Goal: Task Accomplishment & Management: Use online tool/utility

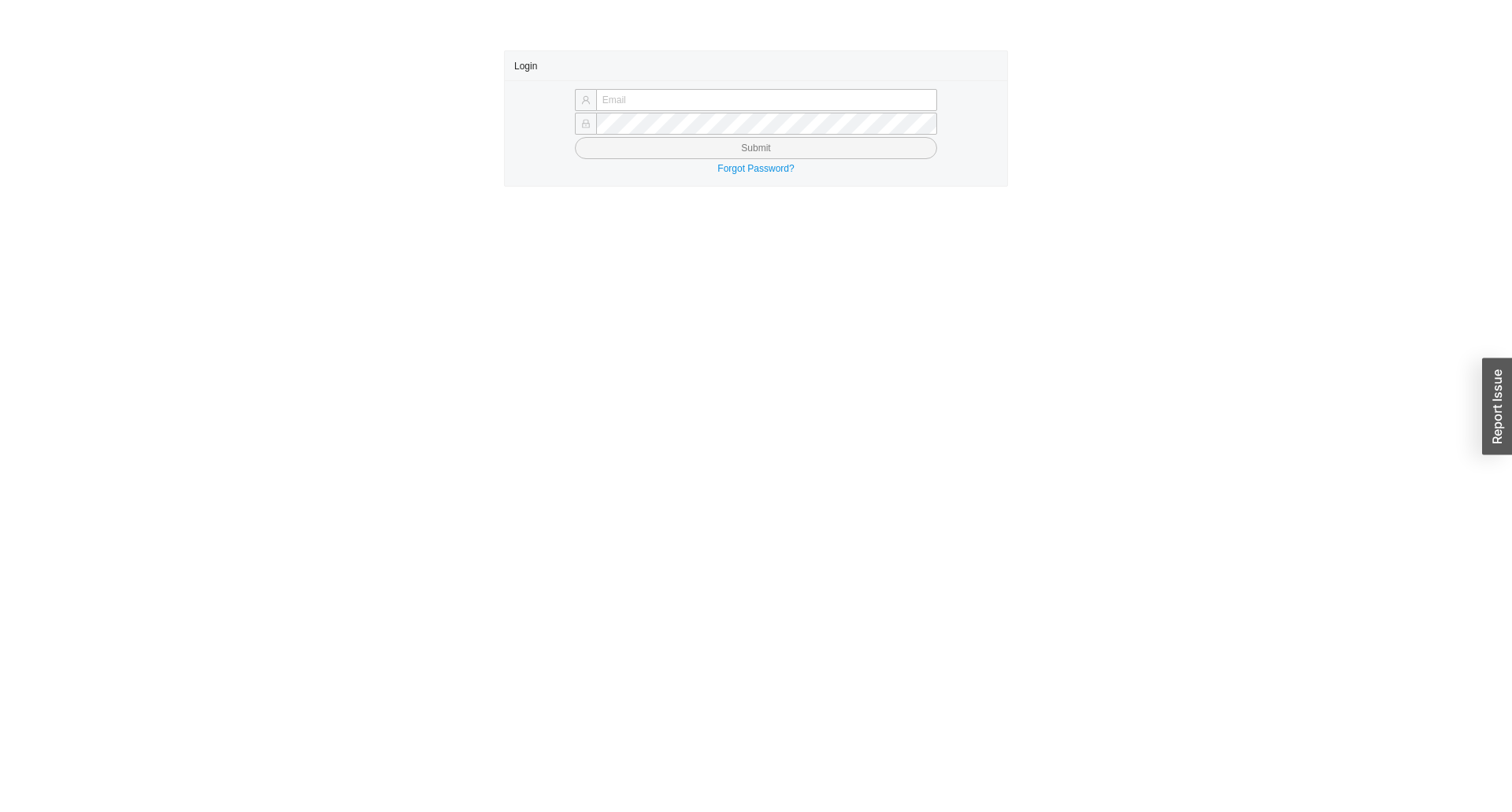
type input "yossi@asbathnj.com"
click at [685, 150] on button "Submit" at bounding box center [756, 148] width 362 height 22
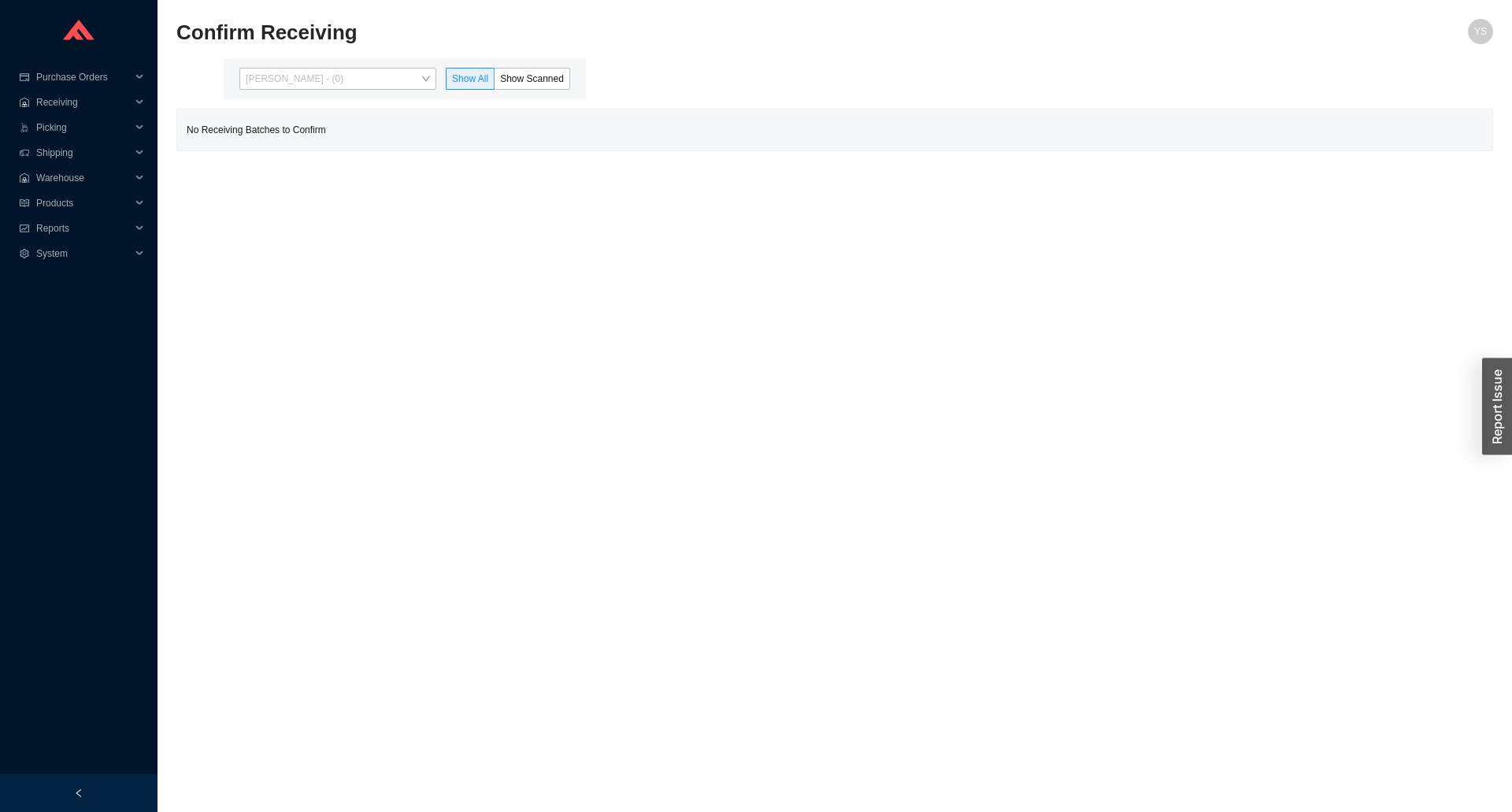
drag, startPoint x: 281, startPoint y: 75, endPoint x: 291, endPoint y: 133, distance: 58.9
click at [283, 75] on span "[PERSON_NAME] - (0)" at bounding box center [338, 79] width 185 height 21
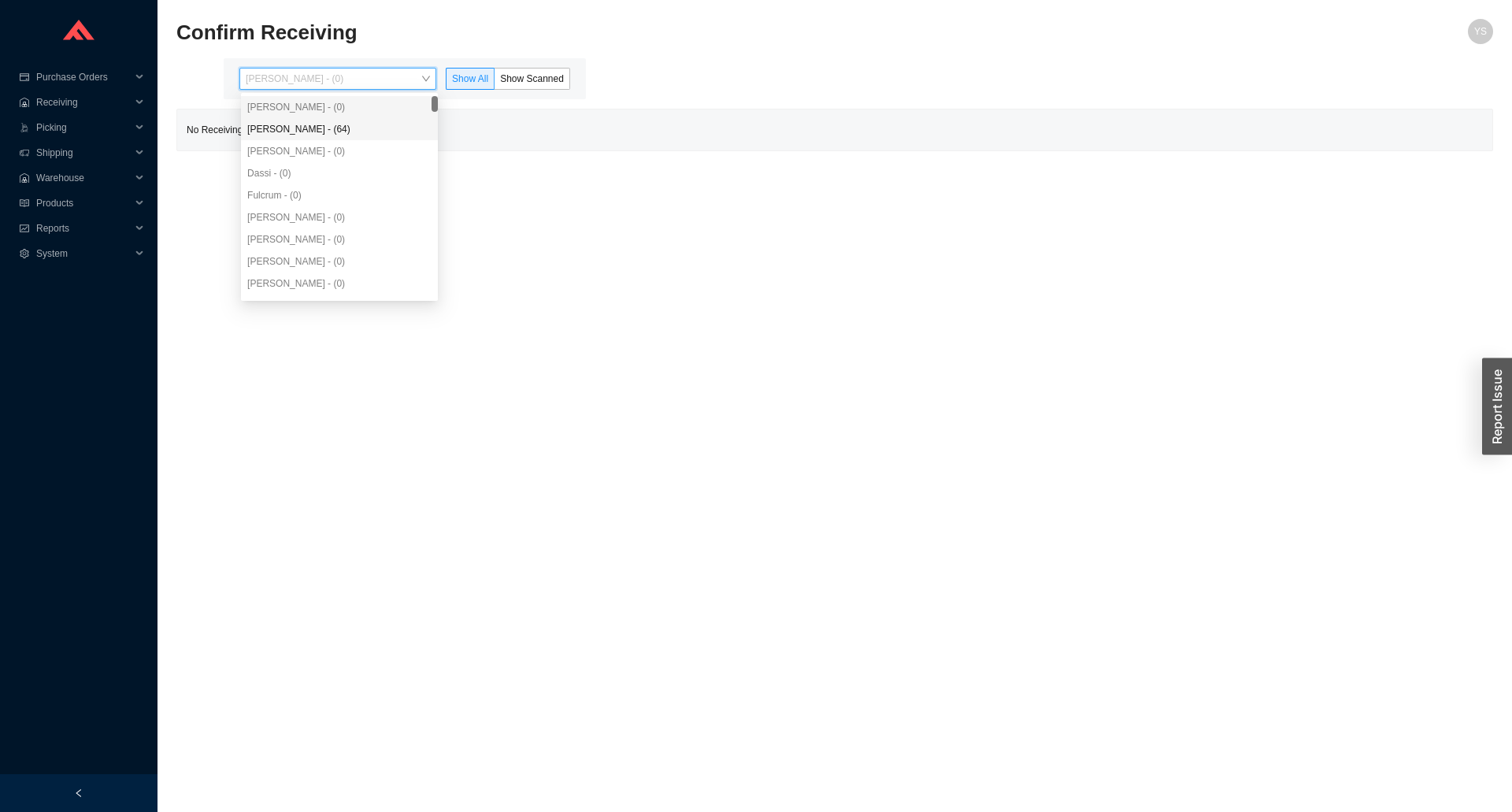
click at [295, 144] on div "[PERSON_NAME] - (0)" at bounding box center [339, 151] width 197 height 22
drag, startPoint x: 305, startPoint y: 133, endPoint x: 345, endPoint y: 123, distance: 41.2
click at [306, 133] on div "[PERSON_NAME] - (64)" at bounding box center [339, 129] width 185 height 15
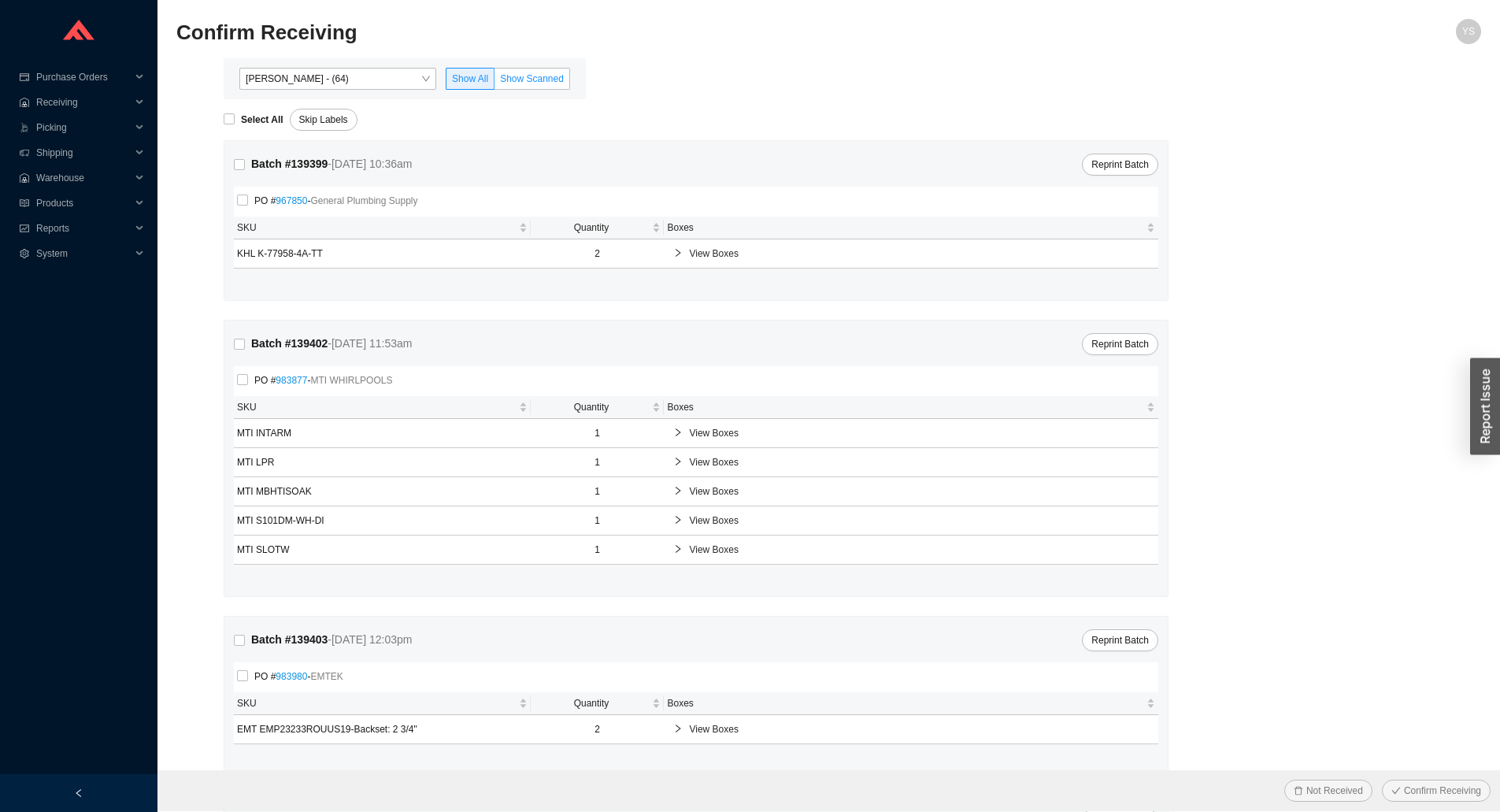
click at [512, 79] on span "Show Scanned" at bounding box center [532, 79] width 64 height 11
click at [495, 82] on input "Show Scanned" at bounding box center [495, 82] width 0 height 0
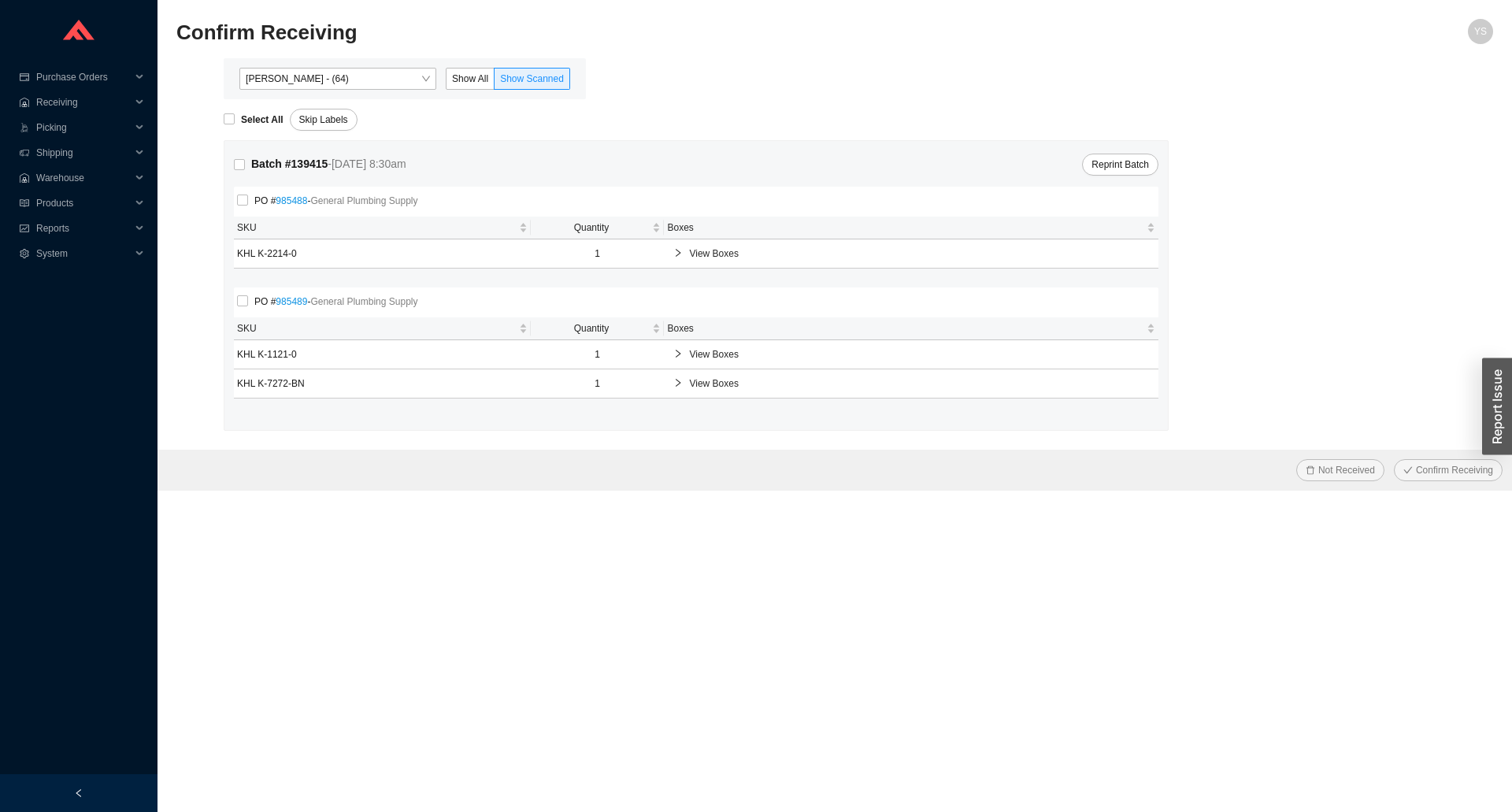
click at [247, 109] on div "Select All" at bounding box center [256, 120] width 66 height 22
click at [245, 122] on strong "Select All" at bounding box center [262, 120] width 43 height 11
click at [235, 122] on input "Select All" at bounding box center [229, 119] width 11 height 11
checkbox input "true"
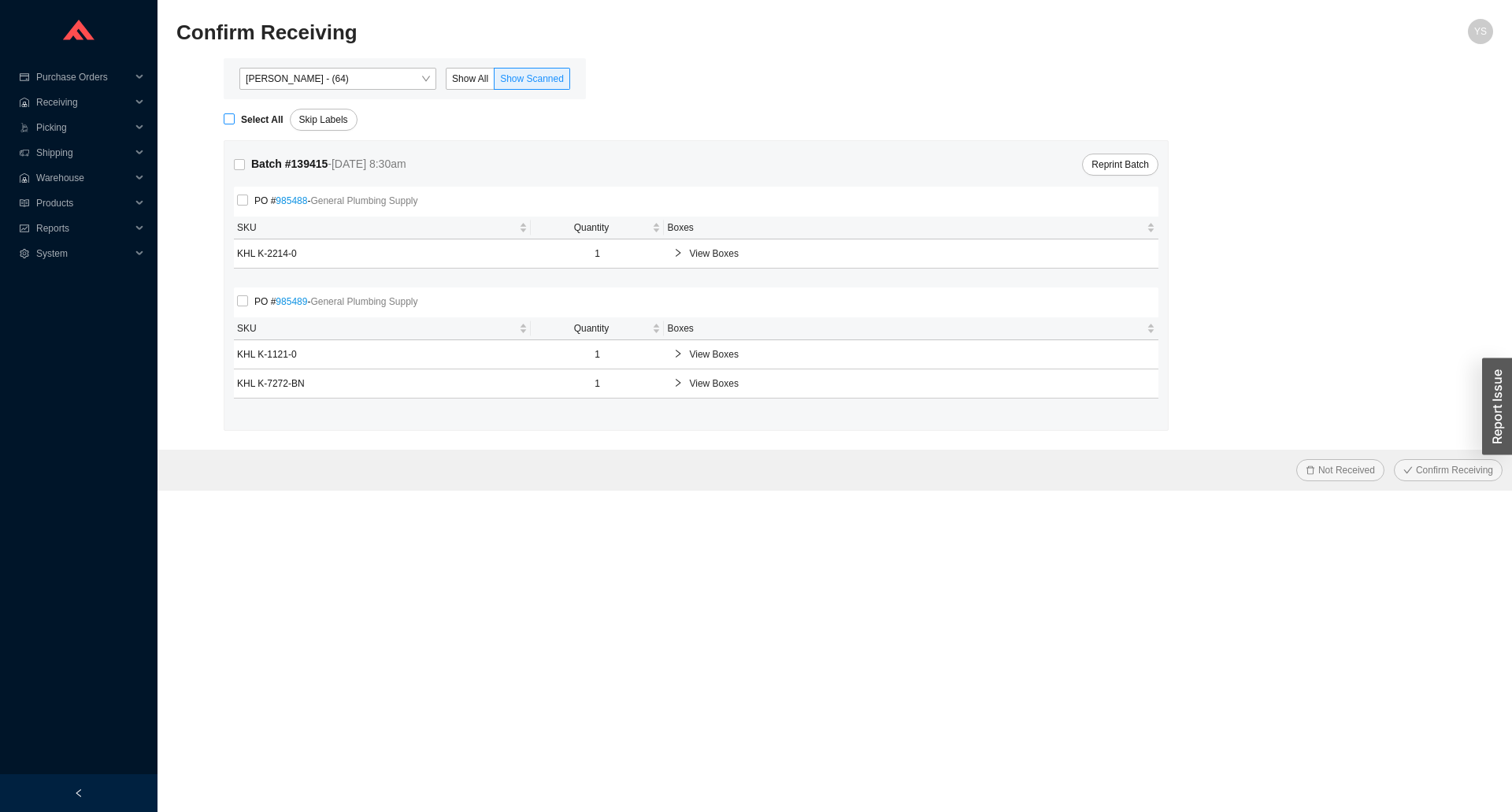
checkbox input "true"
drag, startPoint x: 1422, startPoint y: 468, endPoint x: 1295, endPoint y: 432, distance: 132.0
click at [1421, 468] on span "Confirm Receiving" at bounding box center [1454, 470] width 77 height 15
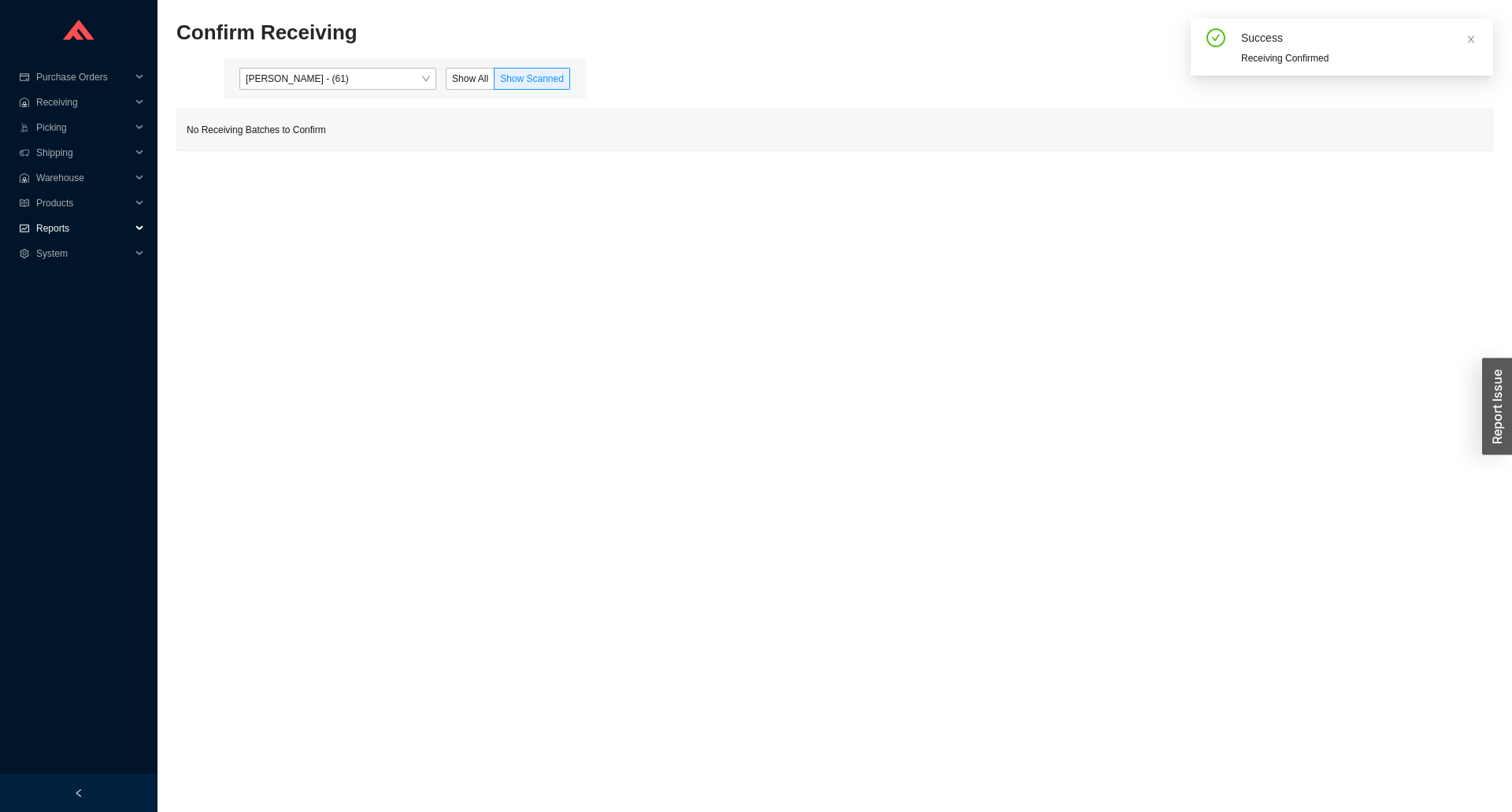
click at [75, 227] on span "Reports" at bounding box center [83, 227] width 95 height 25
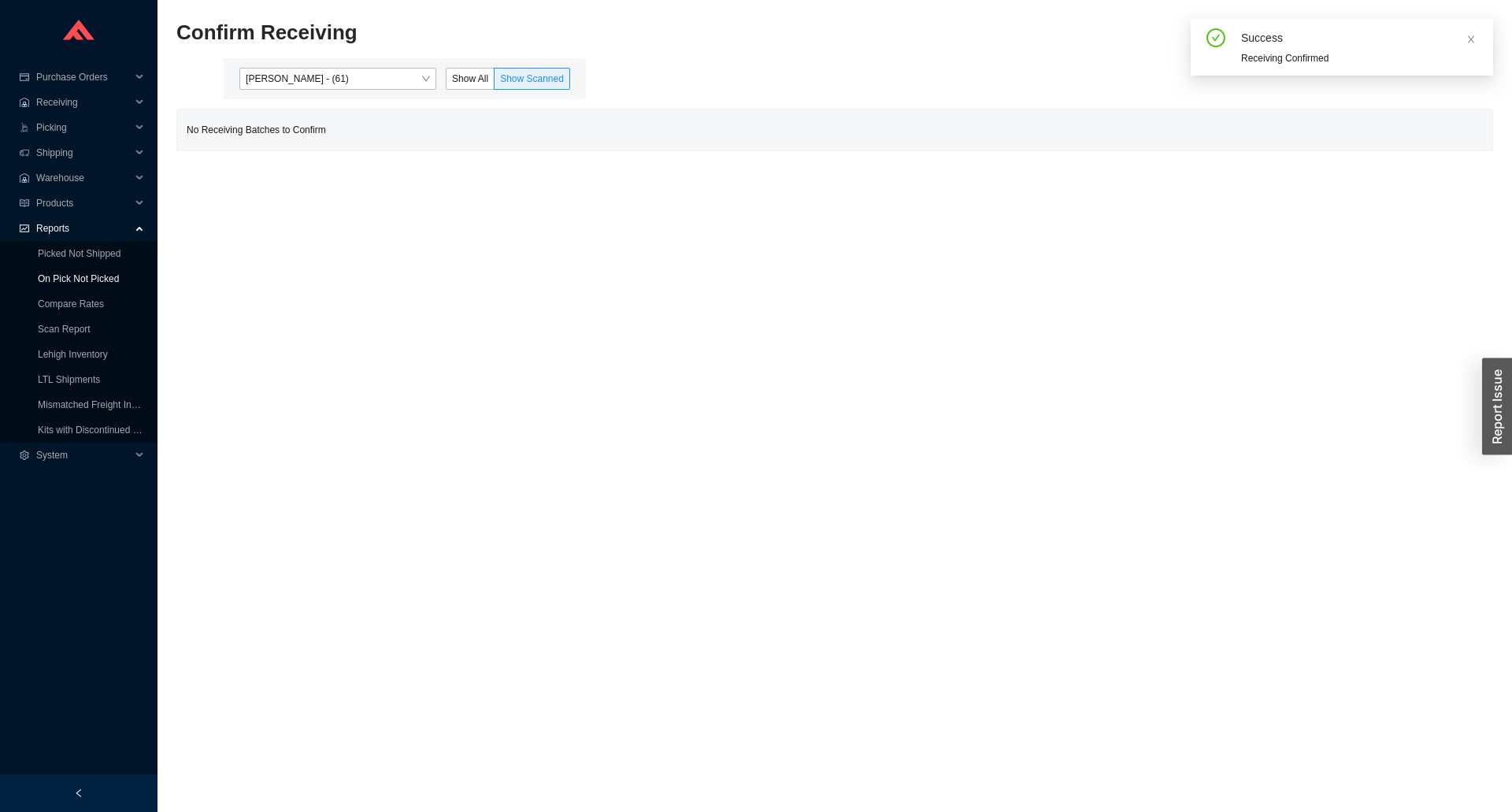
click at [91, 279] on link "On Pick Not Picked" at bounding box center [78, 279] width 81 height 11
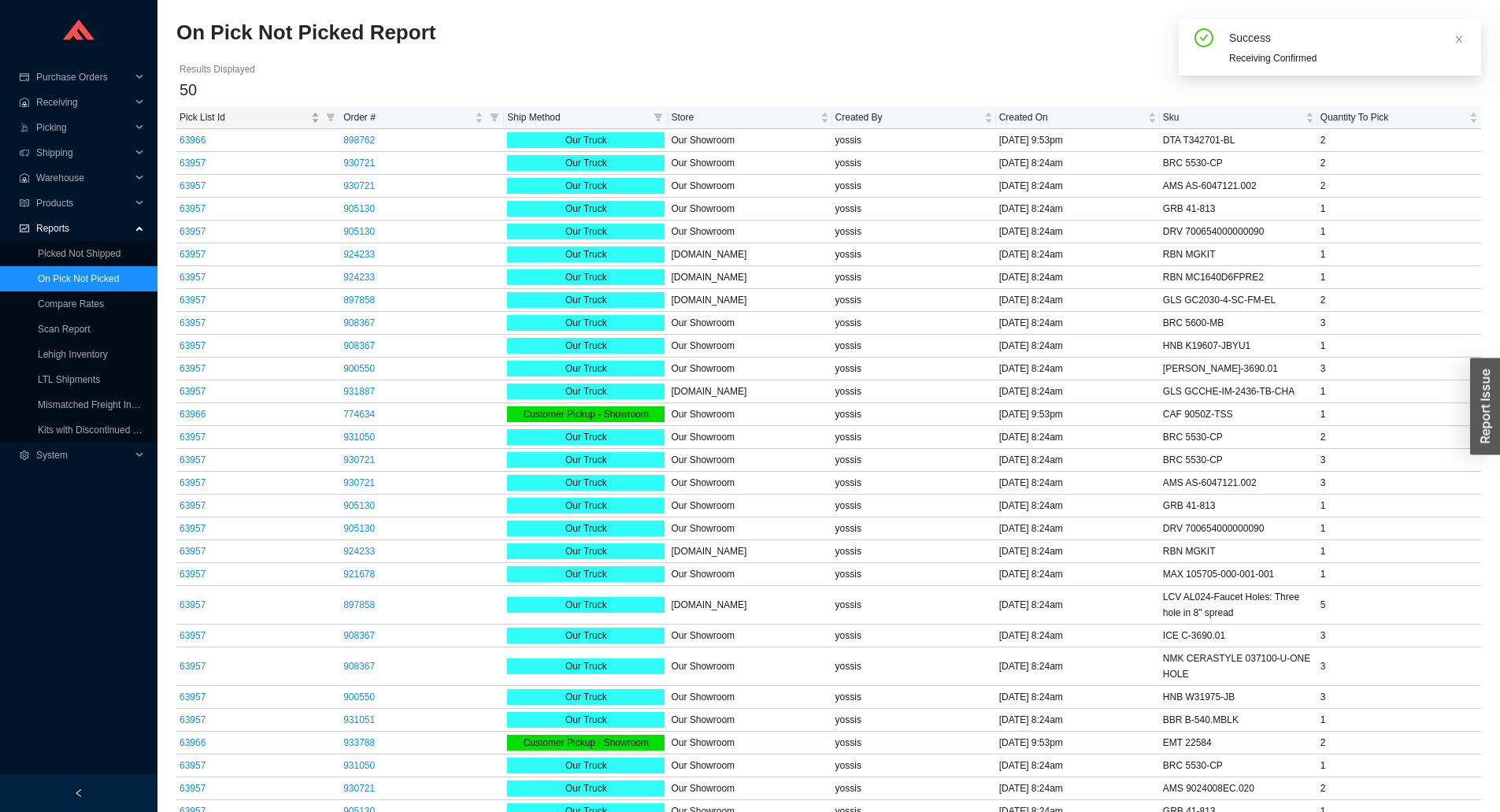
click at [196, 109] on span "Pick List Id" at bounding box center [244, 117] width 128 height 15
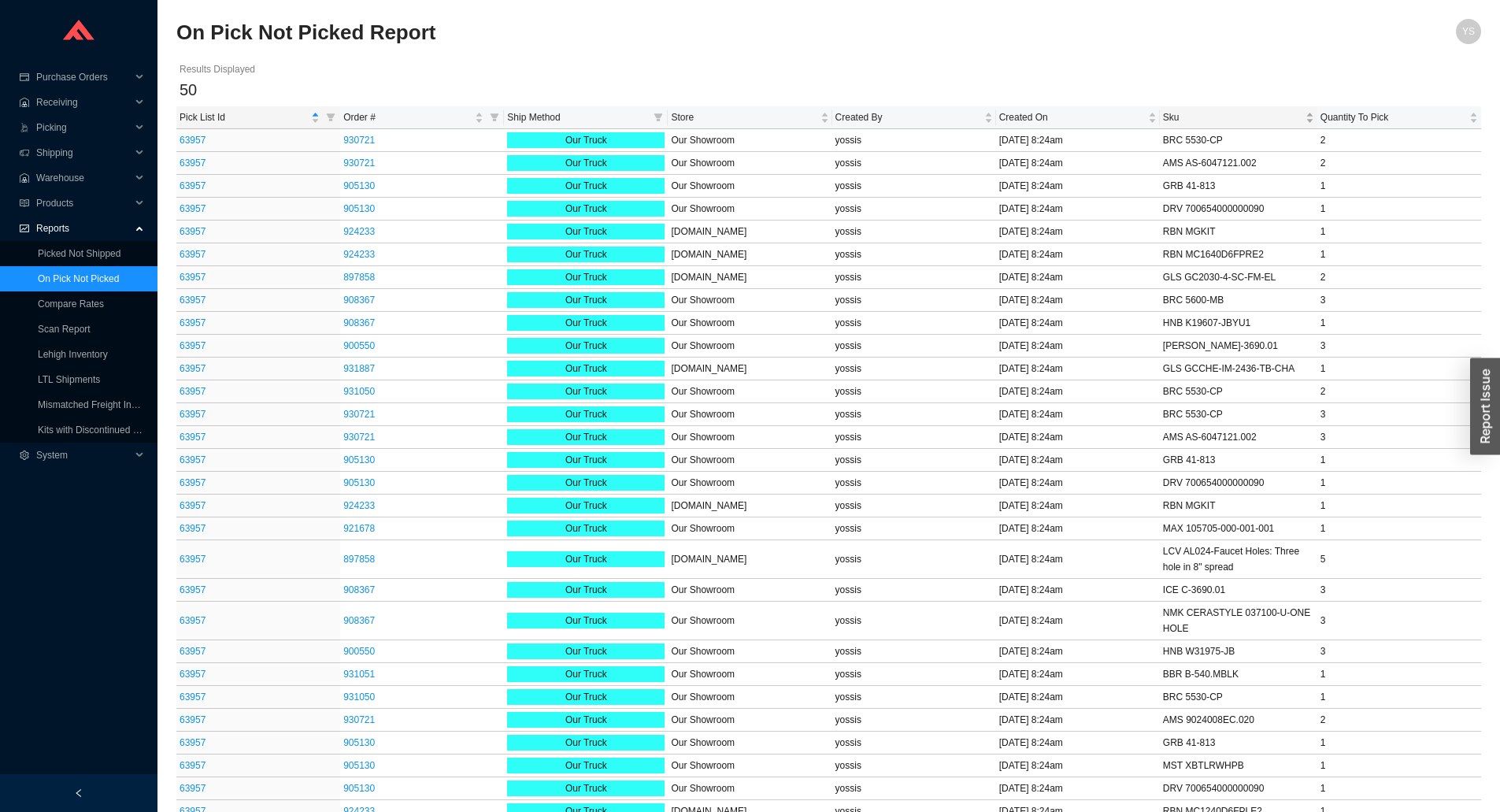
click at [1197, 115] on span "Sku" at bounding box center [1232, 117] width 139 height 15
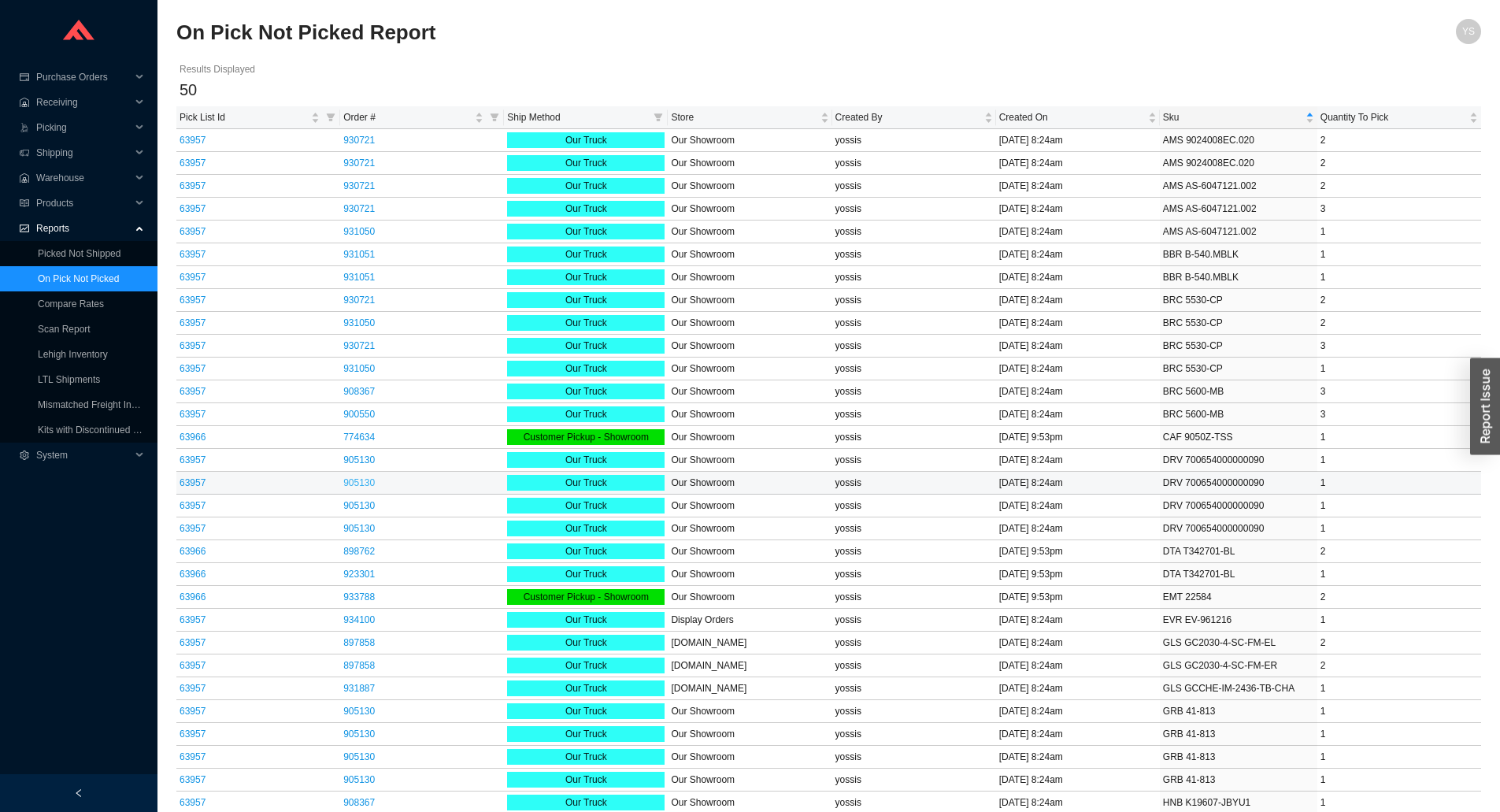
click at [356, 485] on link "905130" at bounding box center [359, 482] width 32 height 11
